Goal: Use online tool/utility: Utilize a website feature to perform a specific function

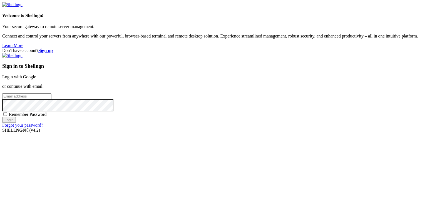
click at [36, 74] on link "Login with Google" at bounding box center [19, 76] width 34 height 5
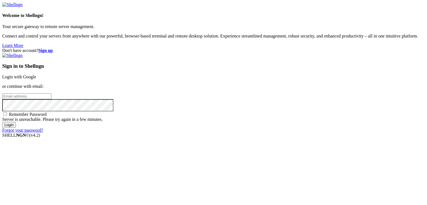
click at [36, 74] on link "Login with Google" at bounding box center [19, 76] width 34 height 5
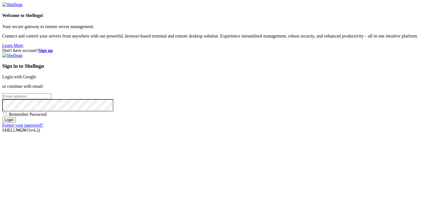
click at [36, 74] on link "Login with Google" at bounding box center [19, 76] width 34 height 5
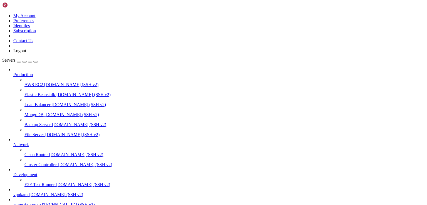
scroll to position [49, 0]
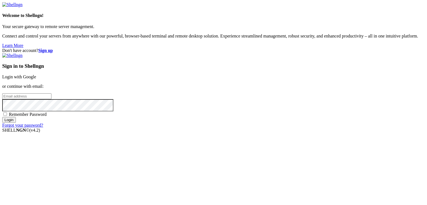
click at [327, 81] on div "Sign in to Shellngn Login with Google or continue with email: Remember Password…" at bounding box center [213, 90] width 422 height 75
click at [36, 75] on link "Login with Google" at bounding box center [19, 76] width 34 height 5
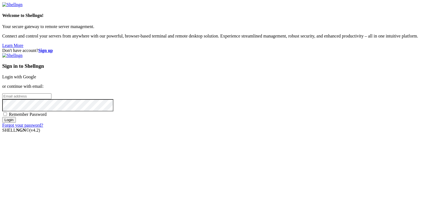
click at [36, 74] on link "Login with Google" at bounding box center [19, 76] width 34 height 5
